Goal: Complete application form

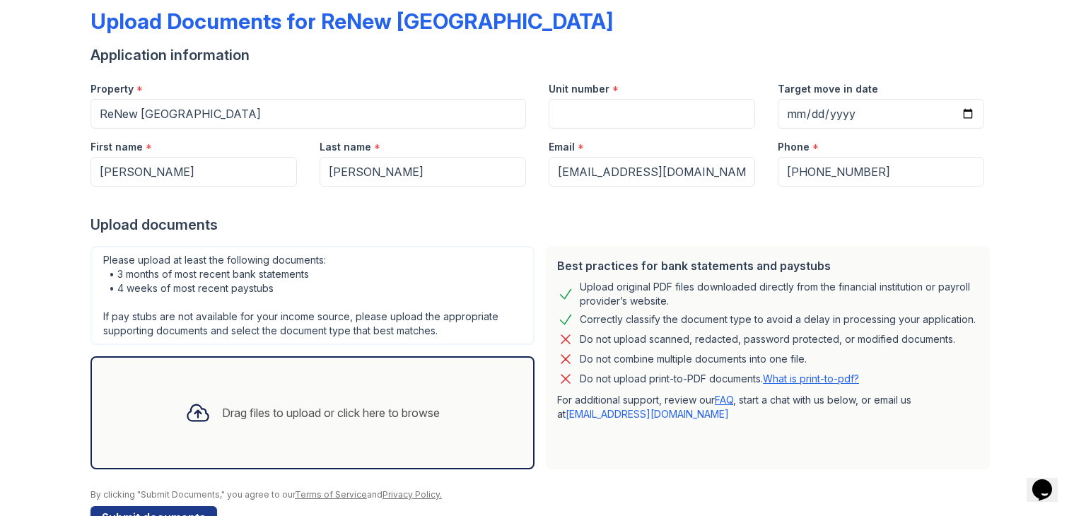
scroll to position [75, 0]
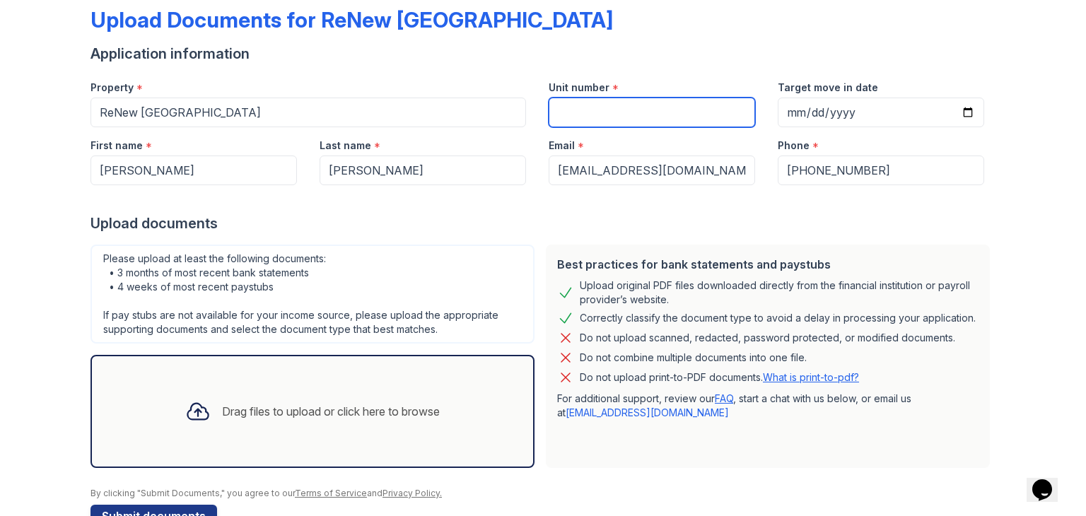
click at [714, 124] on input "Unit number" at bounding box center [652, 113] width 206 height 30
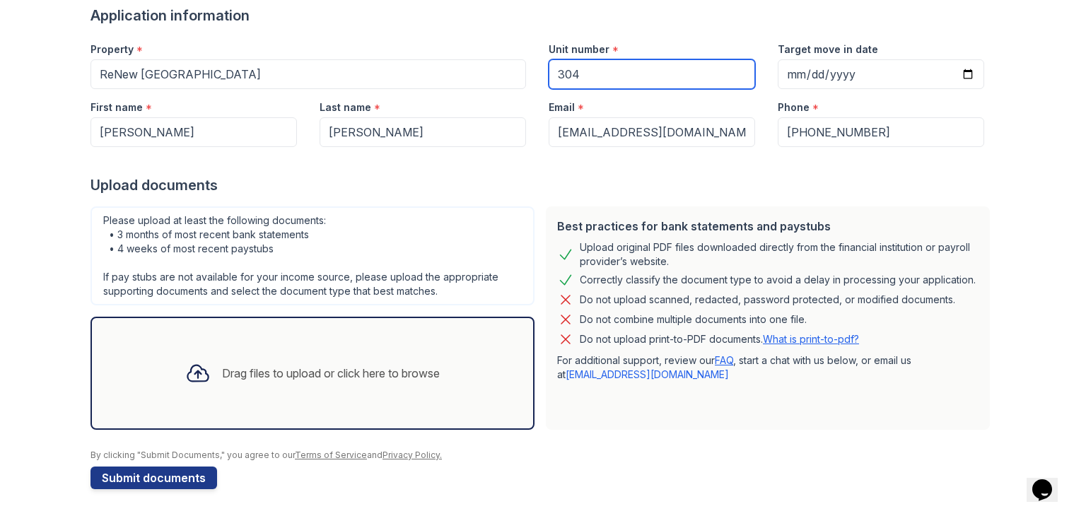
type input "304"
click at [200, 368] on icon at bounding box center [197, 372] width 25 height 25
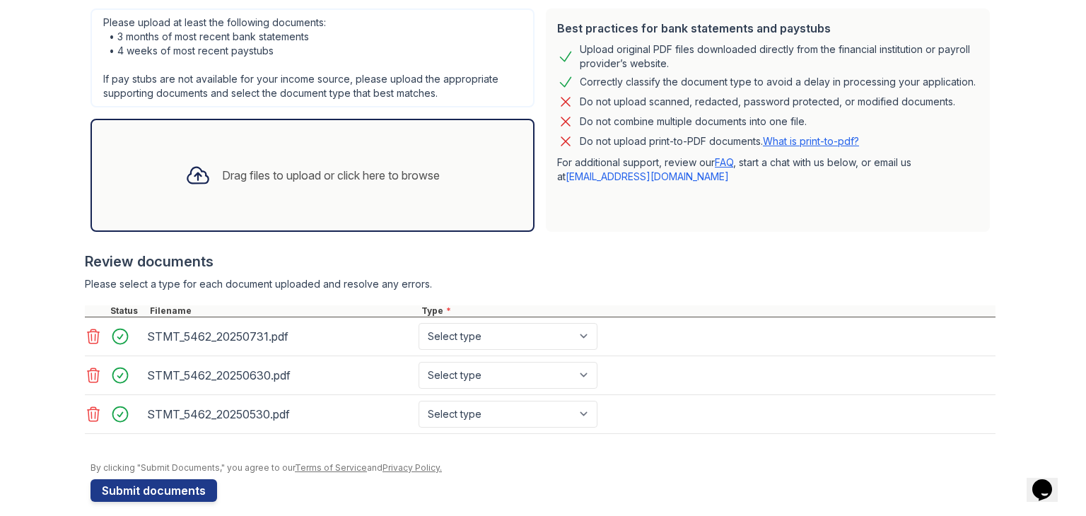
scroll to position [322, 0]
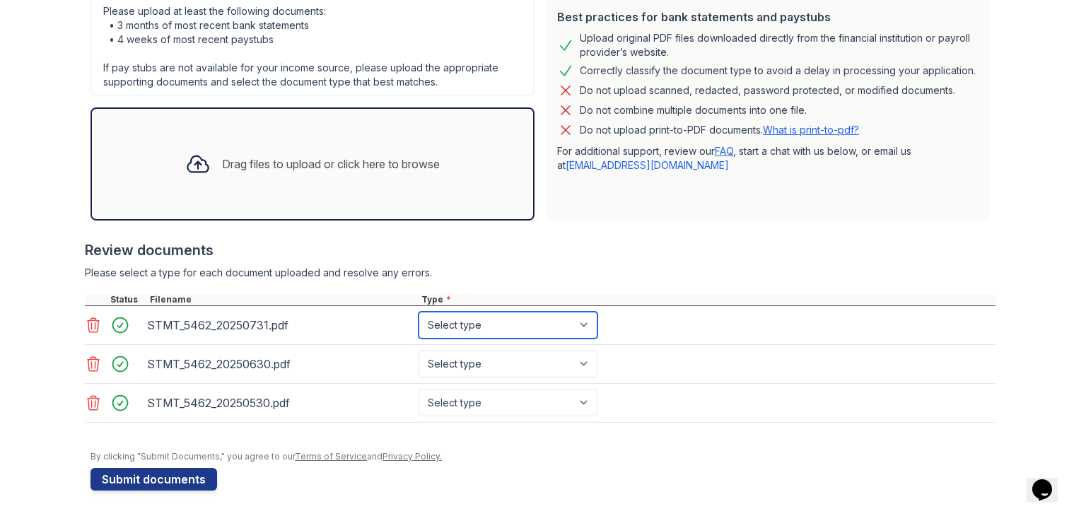
click at [469, 327] on select "Select type Paystub Bank Statement Offer Letter Tax Documents Benefit Award Let…" at bounding box center [507, 325] width 179 height 27
select select "bank_statement"
click at [418, 312] on select "Select type Paystub Bank Statement Offer Letter Tax Documents Benefit Award Let…" at bounding box center [507, 325] width 179 height 27
click at [458, 366] on select "Select type Paystub Bank Statement Offer Letter Tax Documents Benefit Award Let…" at bounding box center [507, 364] width 179 height 27
select select "bank_statement"
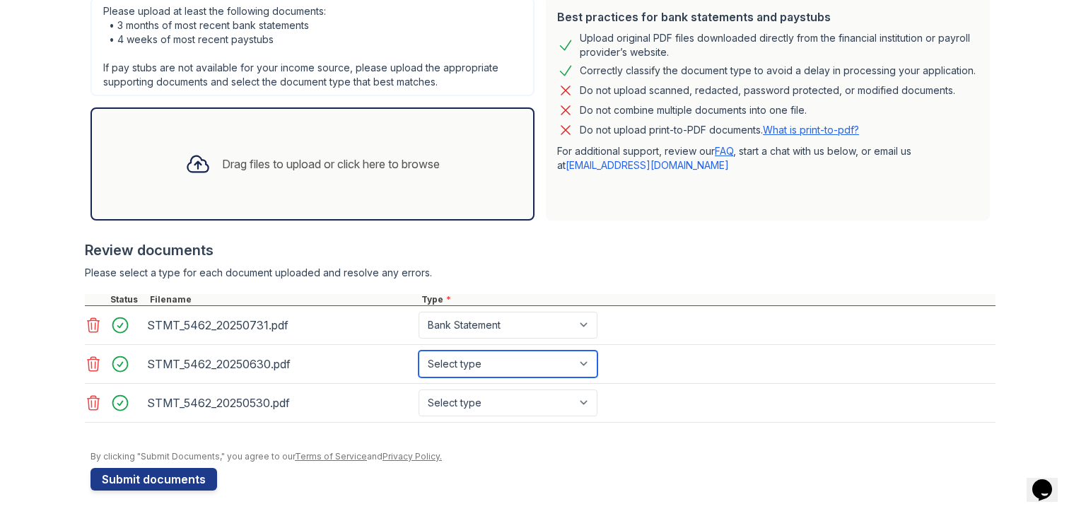
click at [418, 351] on select "Select type Paystub Bank Statement Offer Letter Tax Documents Benefit Award Let…" at bounding box center [507, 364] width 179 height 27
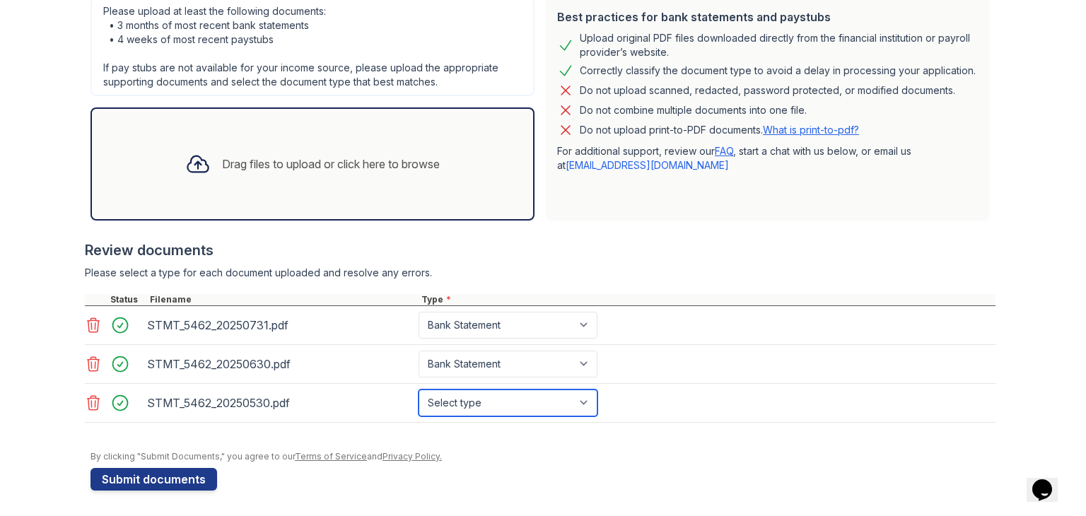
click at [458, 400] on select "Select type Paystub Bank Statement Offer Letter Tax Documents Benefit Award Let…" at bounding box center [507, 402] width 179 height 27
select select "bank_statement"
click at [418, 389] on select "Select type Paystub Bank Statement Offer Letter Tax Documents Benefit Award Let…" at bounding box center [507, 402] width 179 height 27
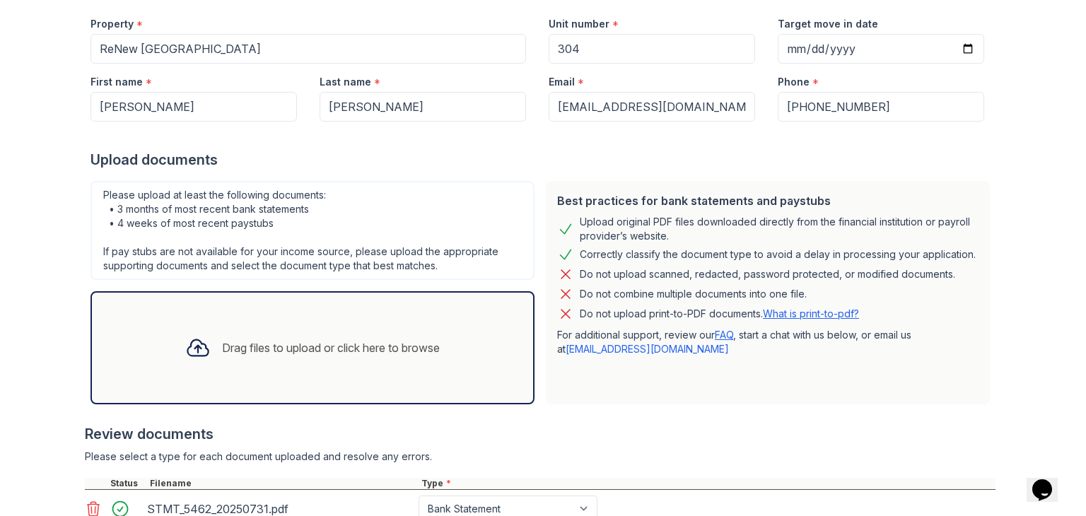
scroll to position [136, 0]
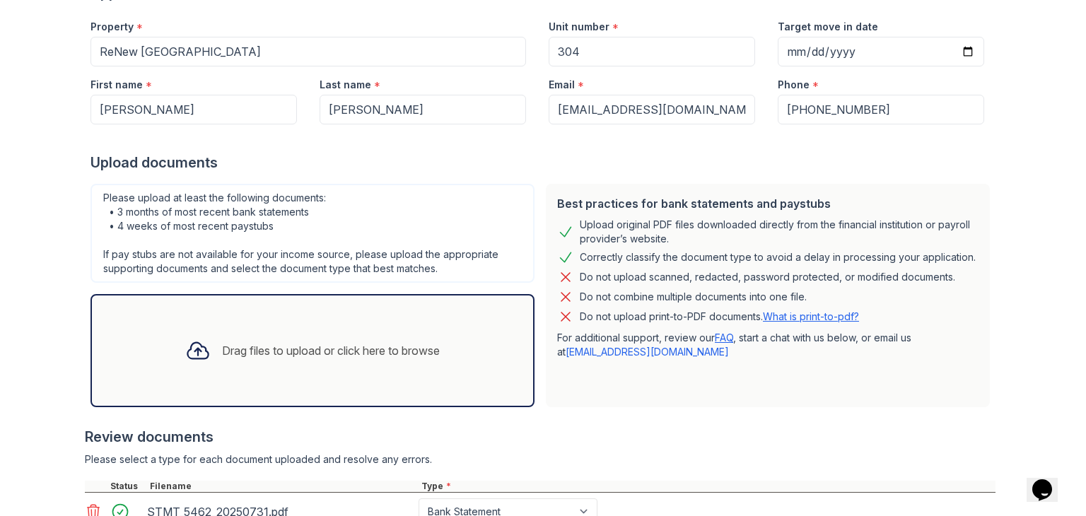
click at [274, 358] on div "Drag files to upload or click here to browse" at bounding box center [312, 351] width 277 height 48
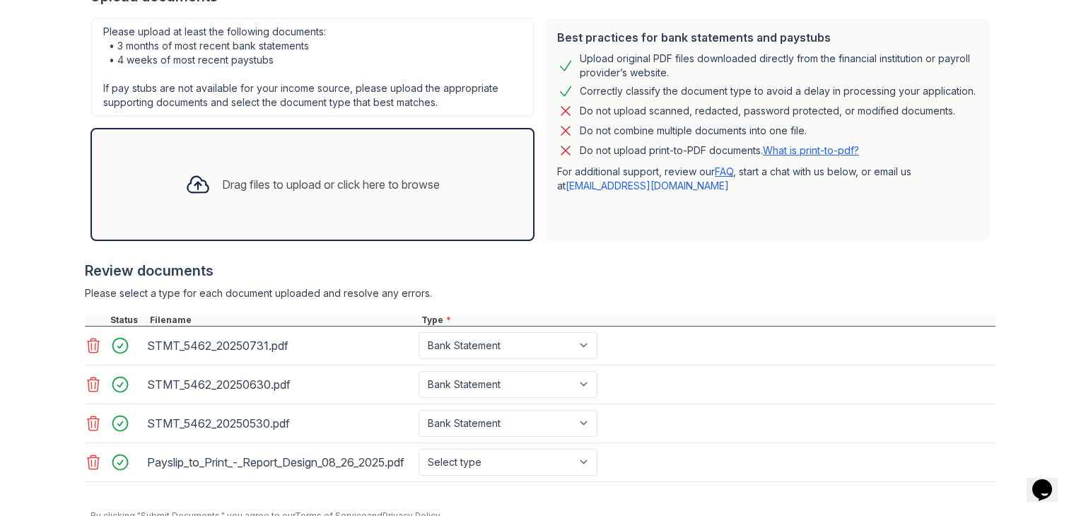
scroll to position [367, 0]
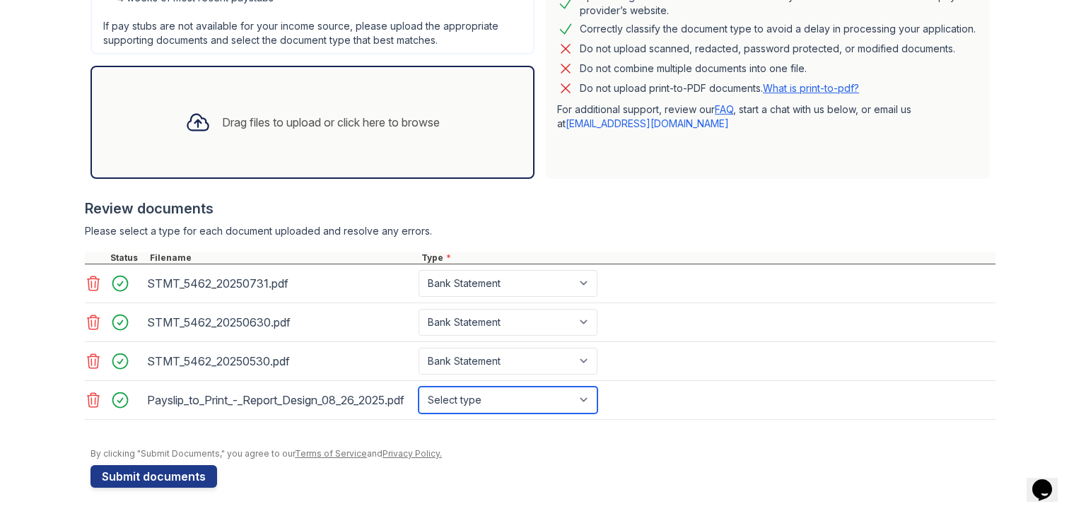
click at [452, 400] on select "Select type Paystub Bank Statement Offer Letter Tax Documents Benefit Award Let…" at bounding box center [507, 400] width 179 height 27
select select "paystub"
click at [418, 387] on select "Select type Paystub Bank Statement Offer Letter Tax Documents Benefit Award Let…" at bounding box center [507, 400] width 179 height 27
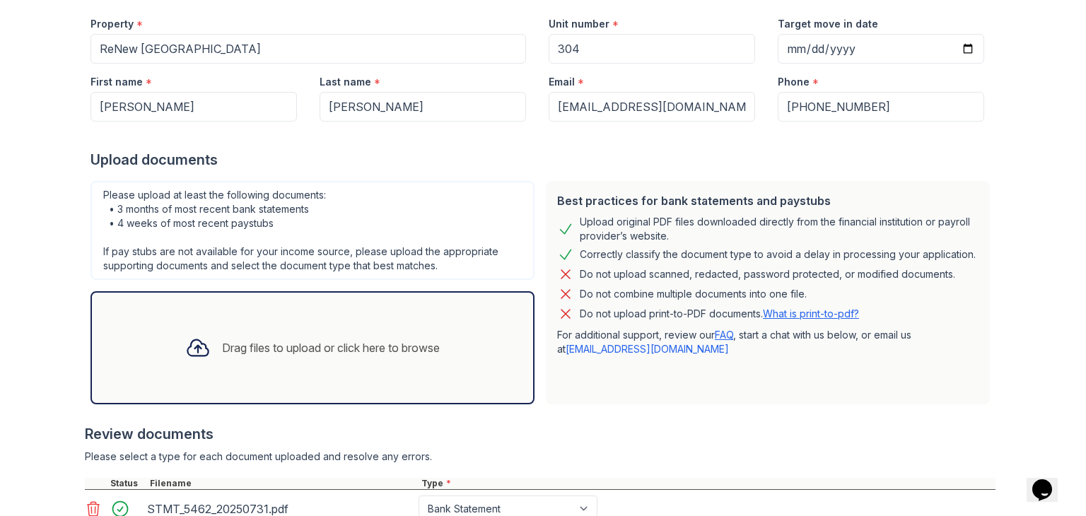
scroll to position [374, 0]
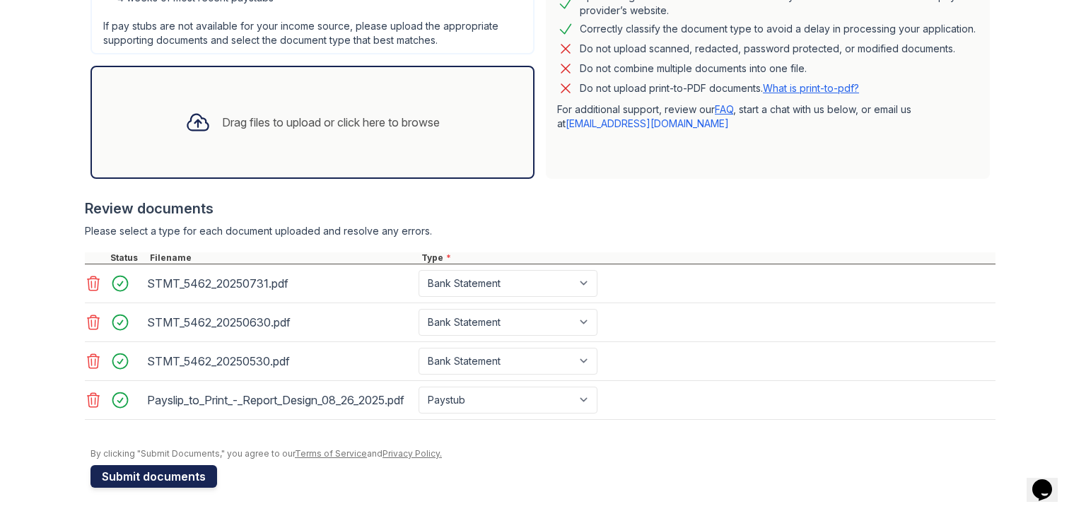
click at [118, 476] on button "Submit documents" at bounding box center [153, 476] width 127 height 23
